Goal: Task Accomplishment & Management: Use online tool/utility

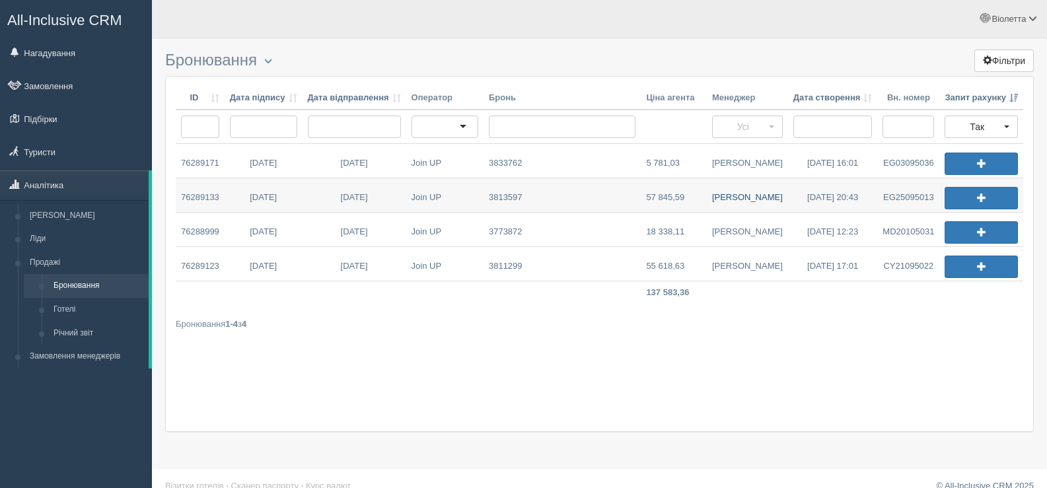
click at [745, 196] on link "Дмитро М." at bounding box center [747, 195] width 81 height 34
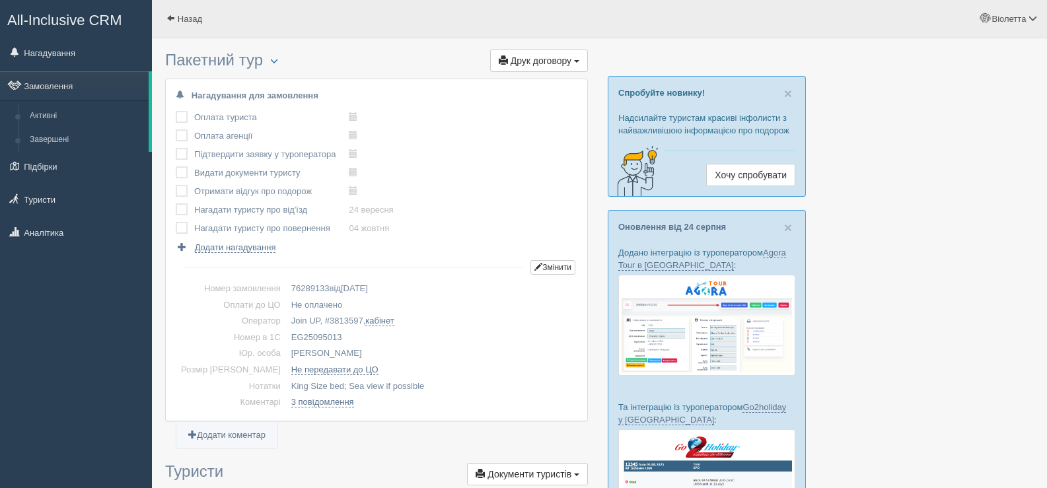
drag, startPoint x: 318, startPoint y: 339, endPoint x: 267, endPoint y: 332, distance: 51.4
click at [286, 332] on td "EG25095013" at bounding box center [431, 338] width 291 height 17
copy td "EG25095013"
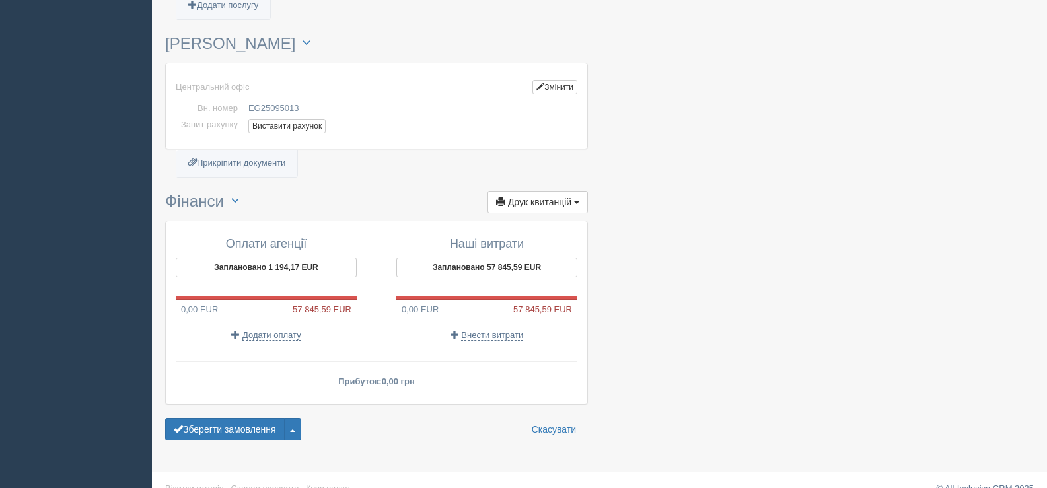
scroll to position [1431, 0]
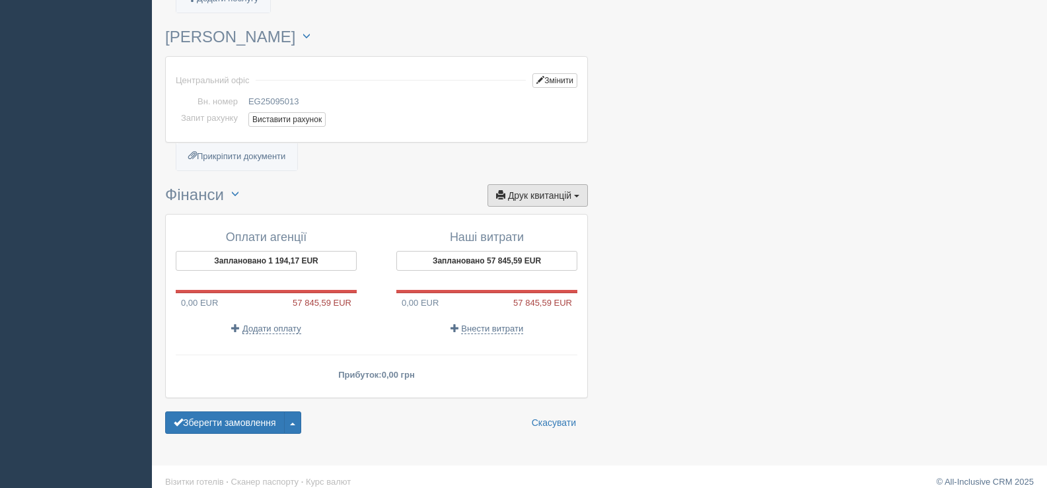
click at [571, 190] on span "Друк квитанцій" at bounding box center [539, 195] width 63 height 11
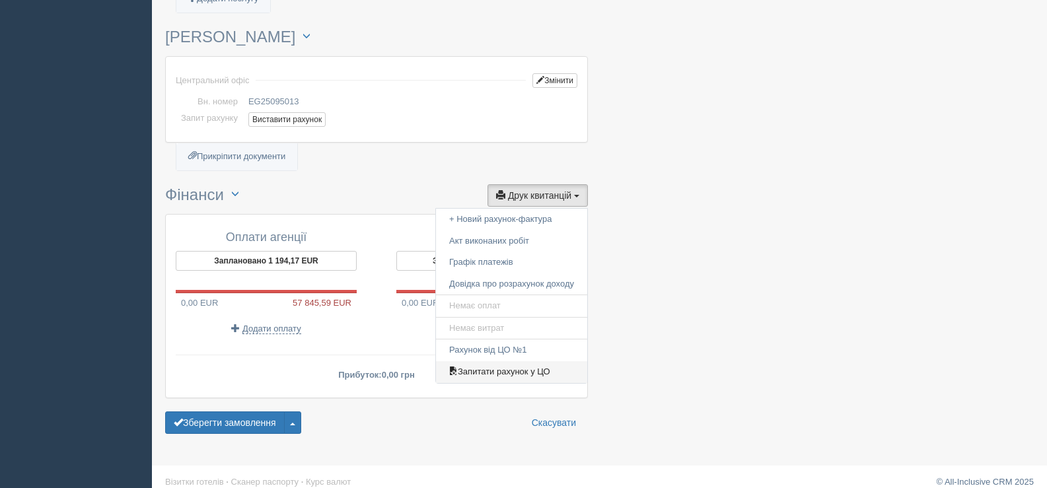
click at [513, 361] on link "Запитати рахунок у ЦО" at bounding box center [511, 372] width 151 height 22
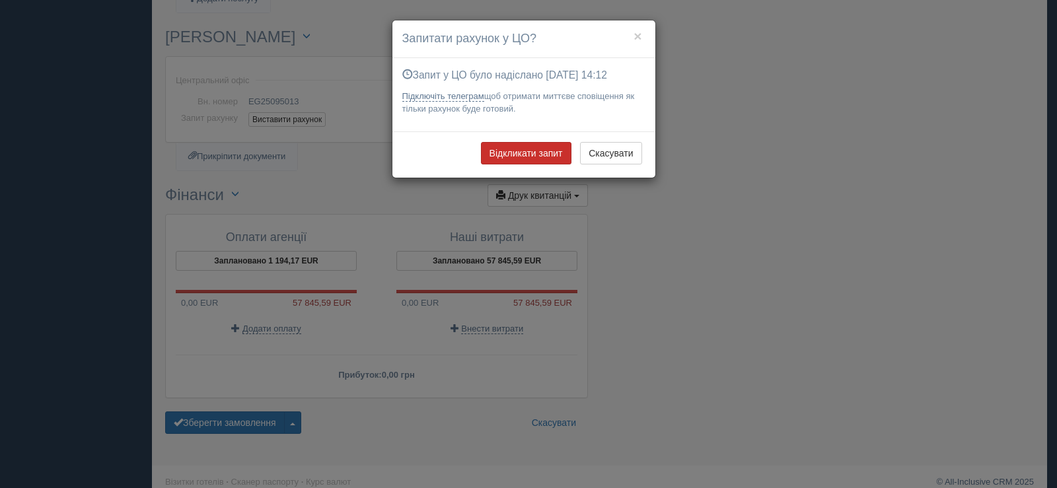
click at [513, 149] on button "Відкликати запит" at bounding box center [526, 153] width 90 height 22
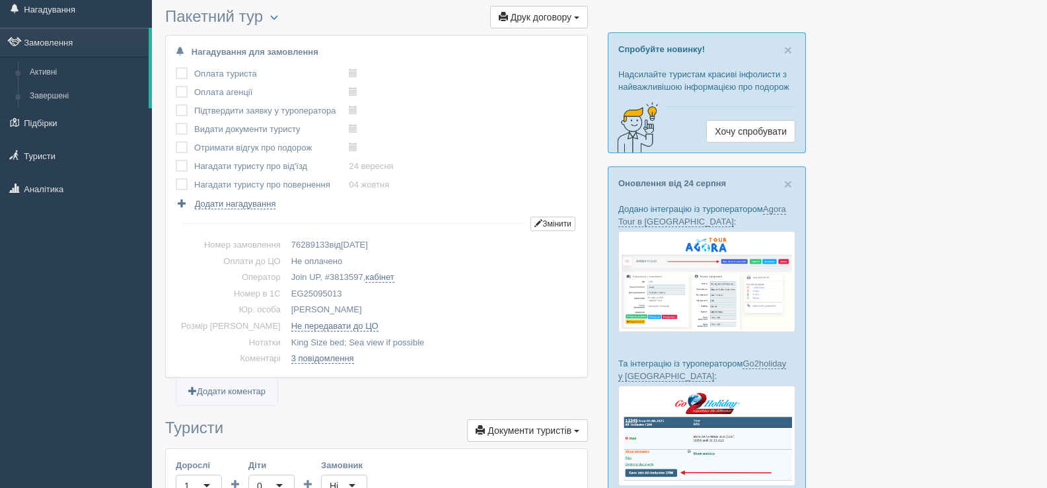
scroll to position [0, 0]
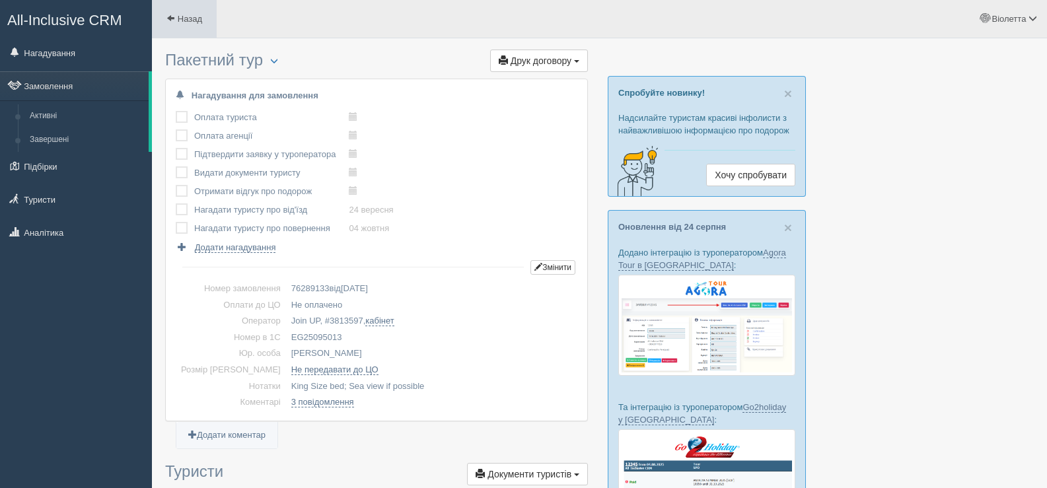
click at [168, 15] on span at bounding box center [170, 18] width 9 height 9
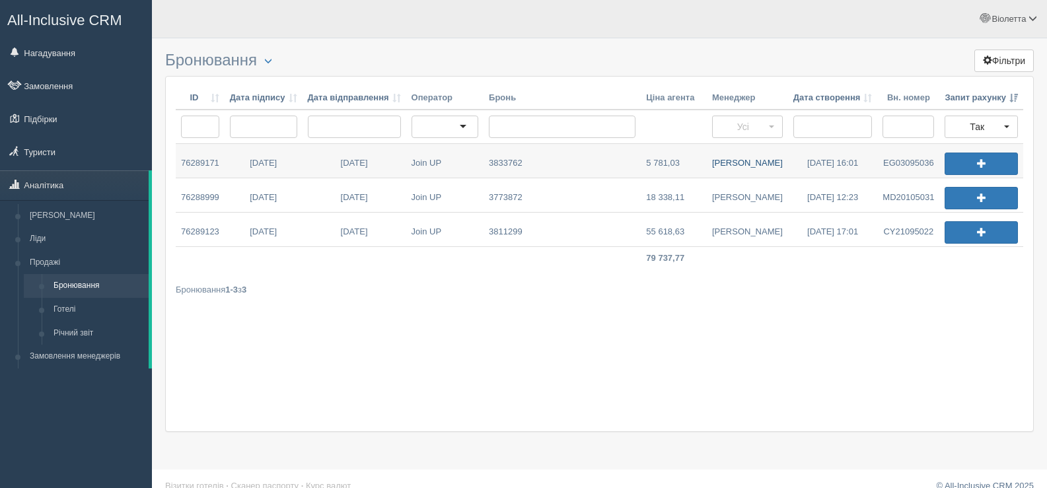
click at [735, 162] on link "[PERSON_NAME]" at bounding box center [747, 161] width 81 height 34
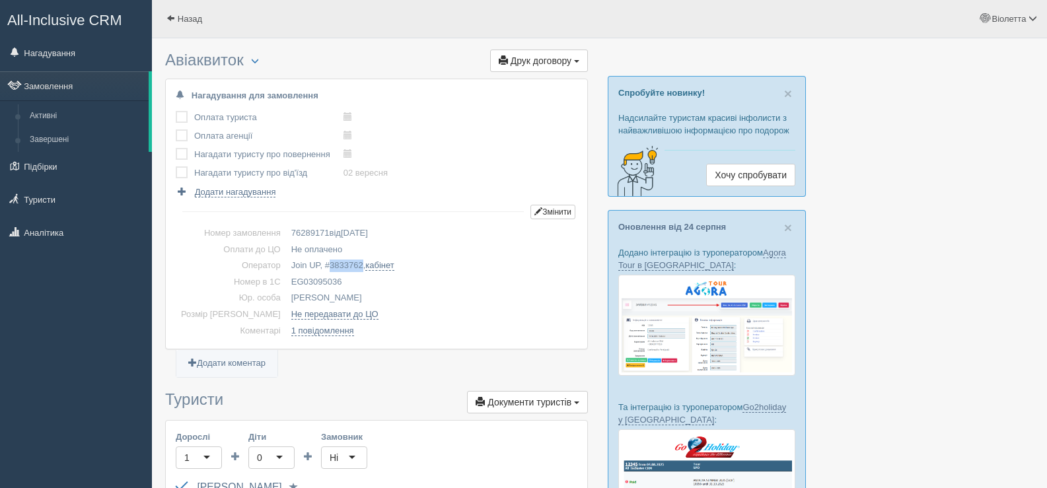
click at [330, 264] on span "3833762" at bounding box center [347, 265] width 34 height 10
drag, startPoint x: 322, startPoint y: 281, endPoint x: 267, endPoint y: 277, distance: 54.3
click at [286, 277] on td "EG03095036" at bounding box center [431, 282] width 291 height 17
copy td "EG03095036"
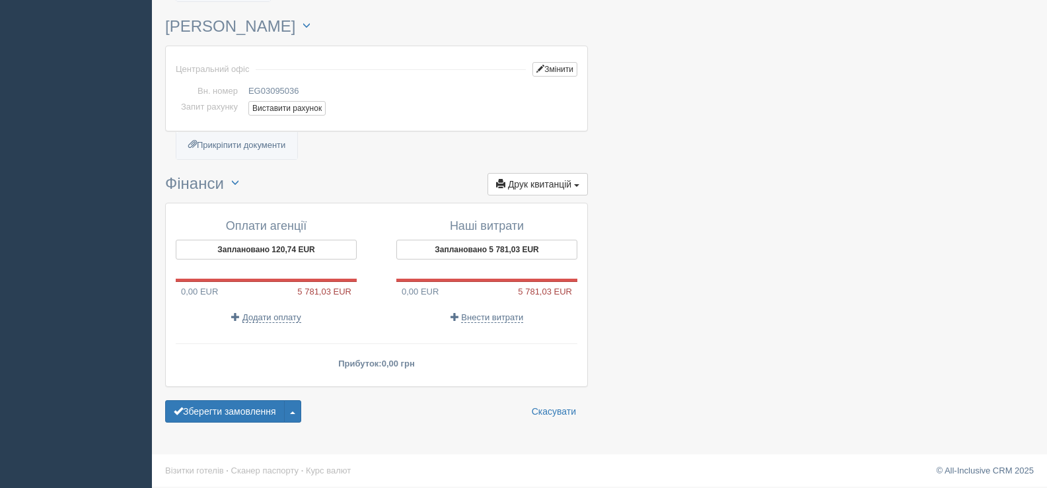
scroll to position [802, 0]
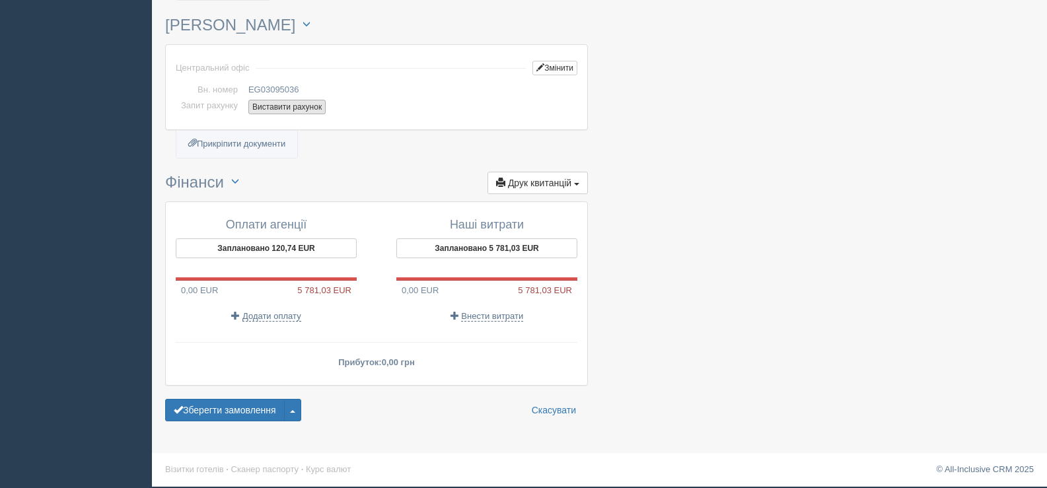
click at [285, 108] on button "Виставити рахунок" at bounding box center [286, 107] width 77 height 15
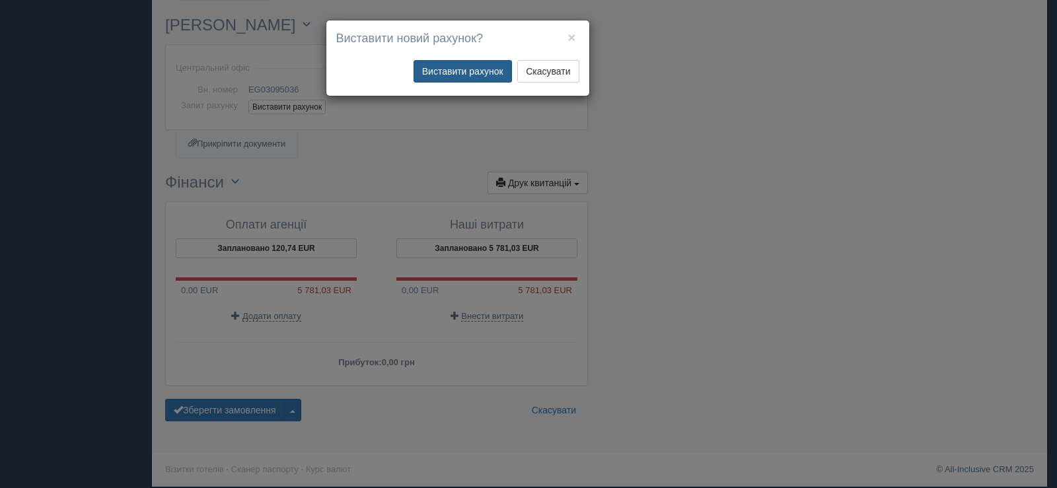
click at [462, 77] on button "Виставити рахунок" at bounding box center [462, 71] width 98 height 22
click at [462, 72] on button "Виставити рахунок" at bounding box center [462, 71] width 98 height 22
click at [571, 34] on button "×" at bounding box center [571, 37] width 8 height 14
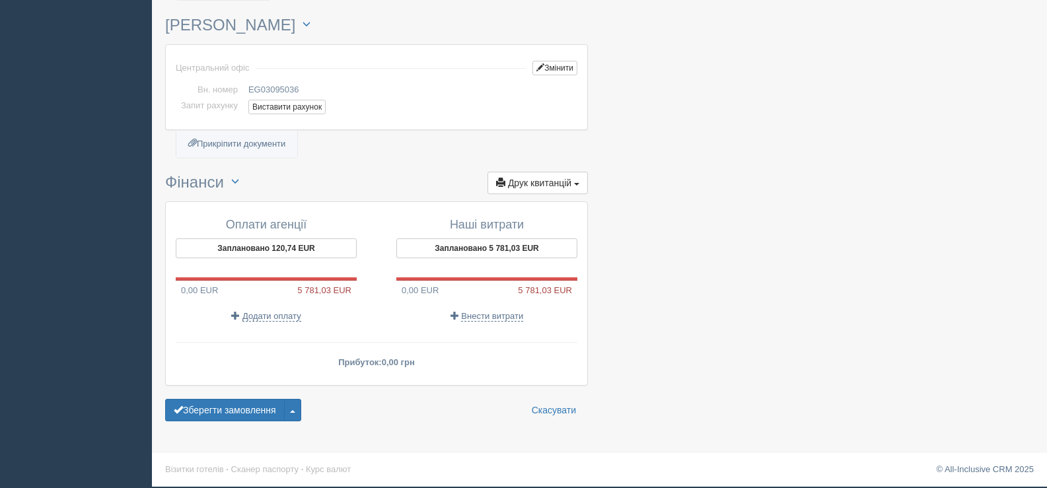
scroll to position [776, 0]
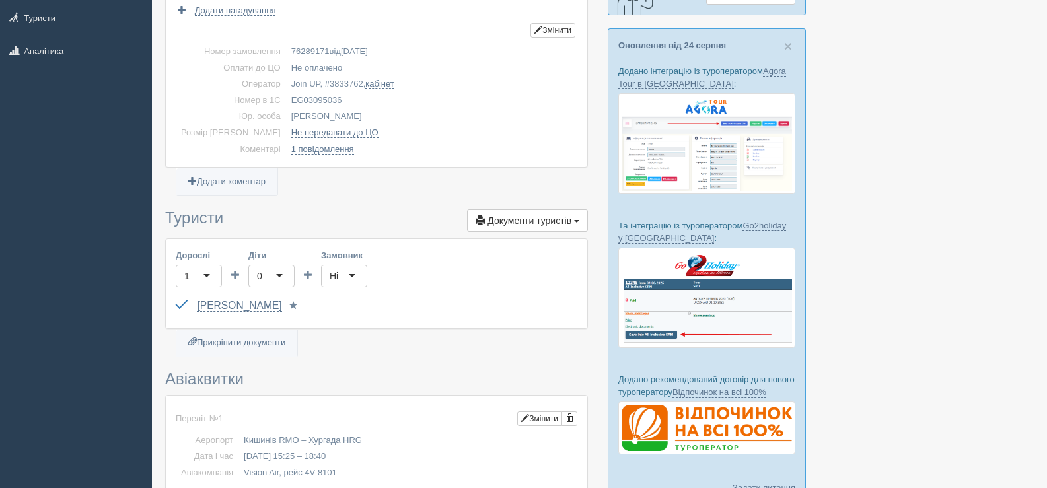
scroll to position [0, 0]
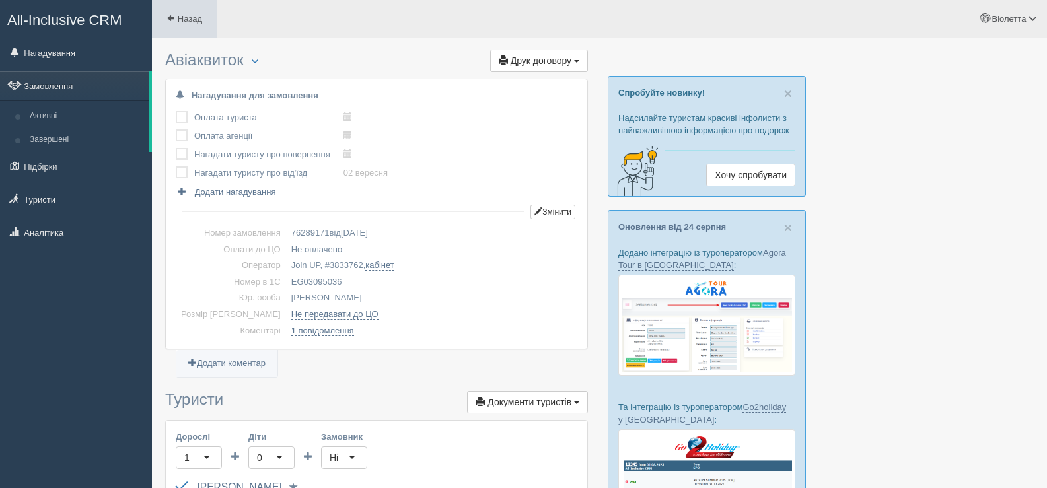
click at [168, 14] on span at bounding box center [170, 18] width 9 height 9
